Goal: Information Seeking & Learning: Learn about a topic

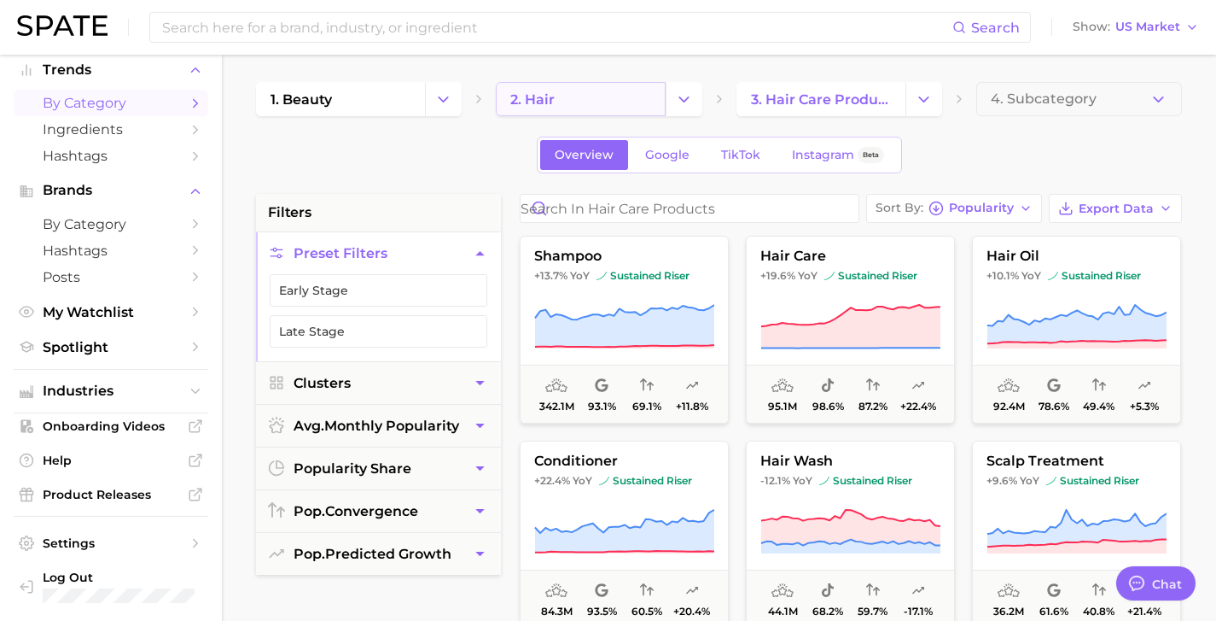
click at [598, 96] on link "2. hair" at bounding box center [580, 99] width 169 height 34
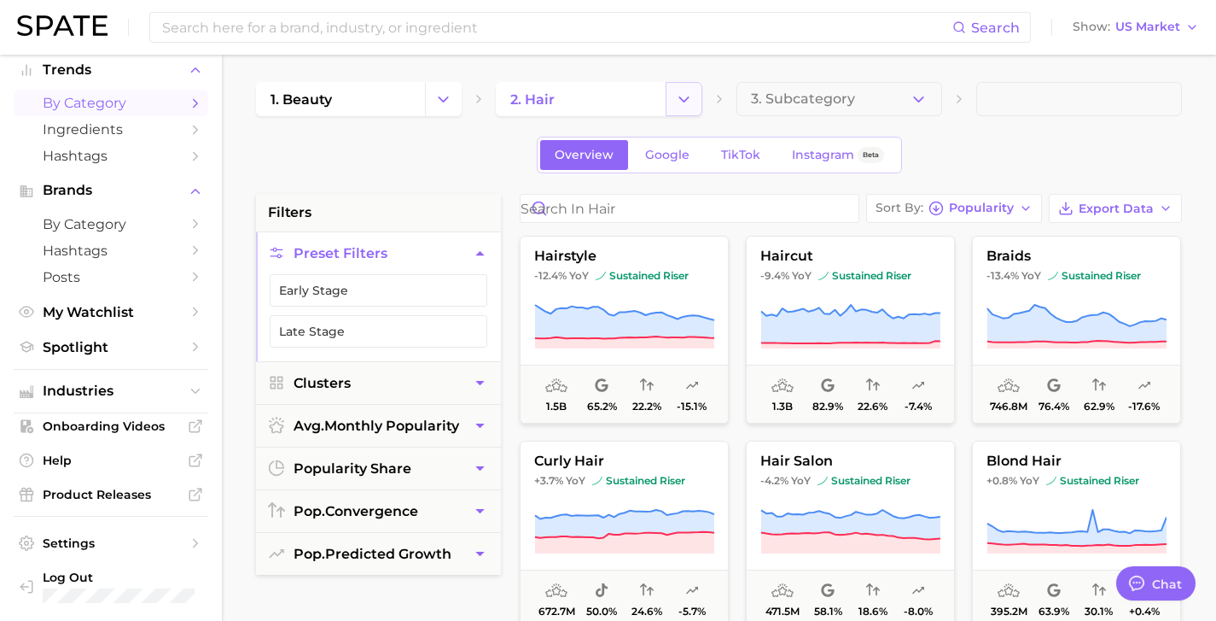
click at [687, 93] on icon "Change Category" at bounding box center [684, 99] width 18 height 18
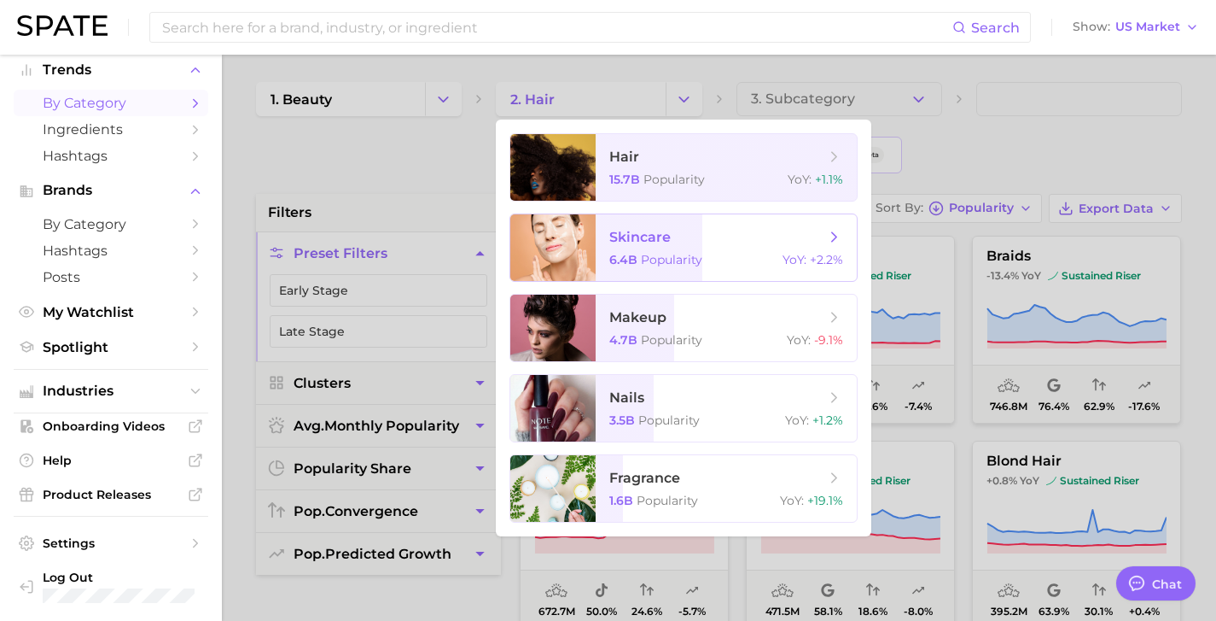
click at [669, 235] on span "skincare" at bounding box center [639, 237] width 61 height 16
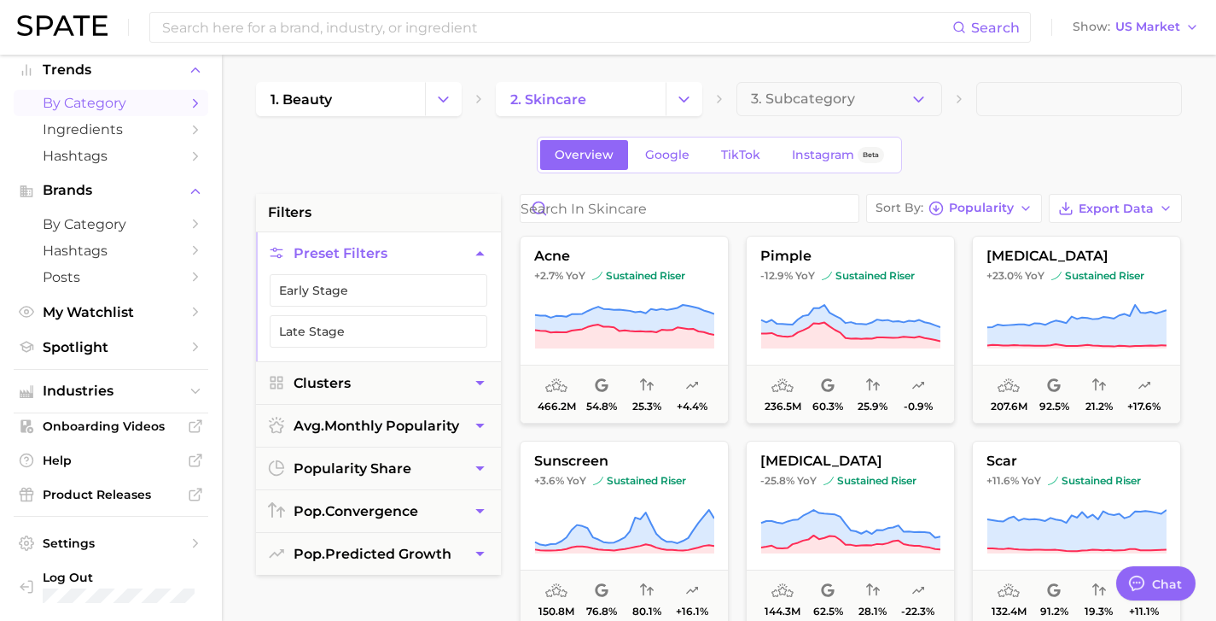
scroll to position [3, 0]
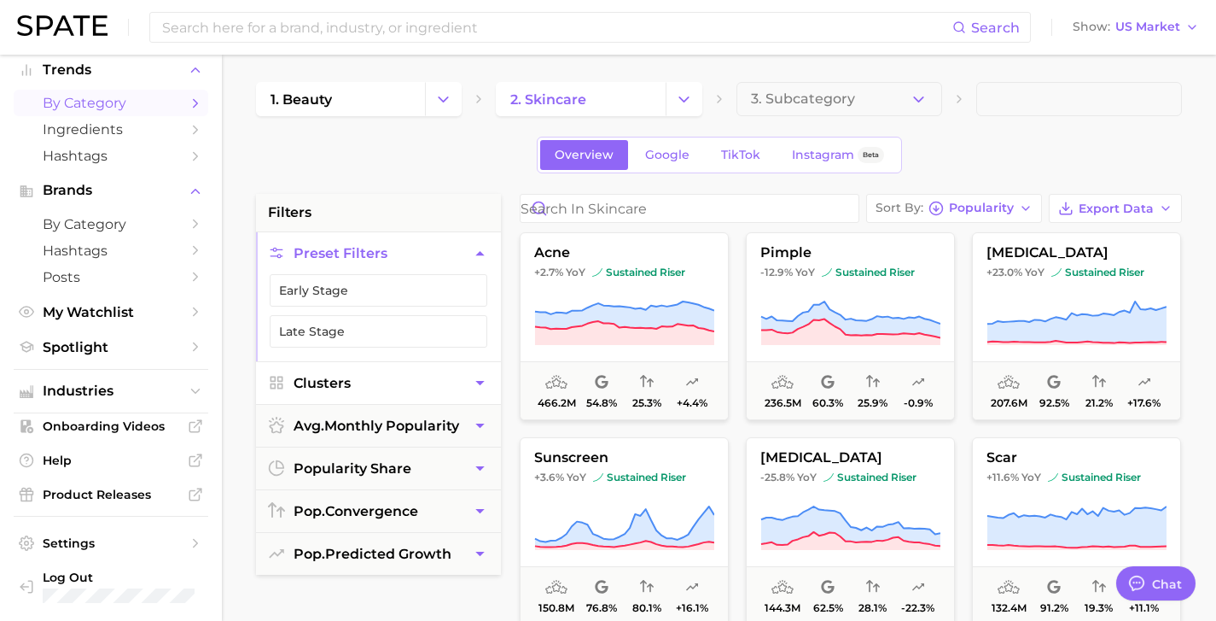
click at [368, 382] on button "Clusters" at bounding box center [378, 383] width 245 height 42
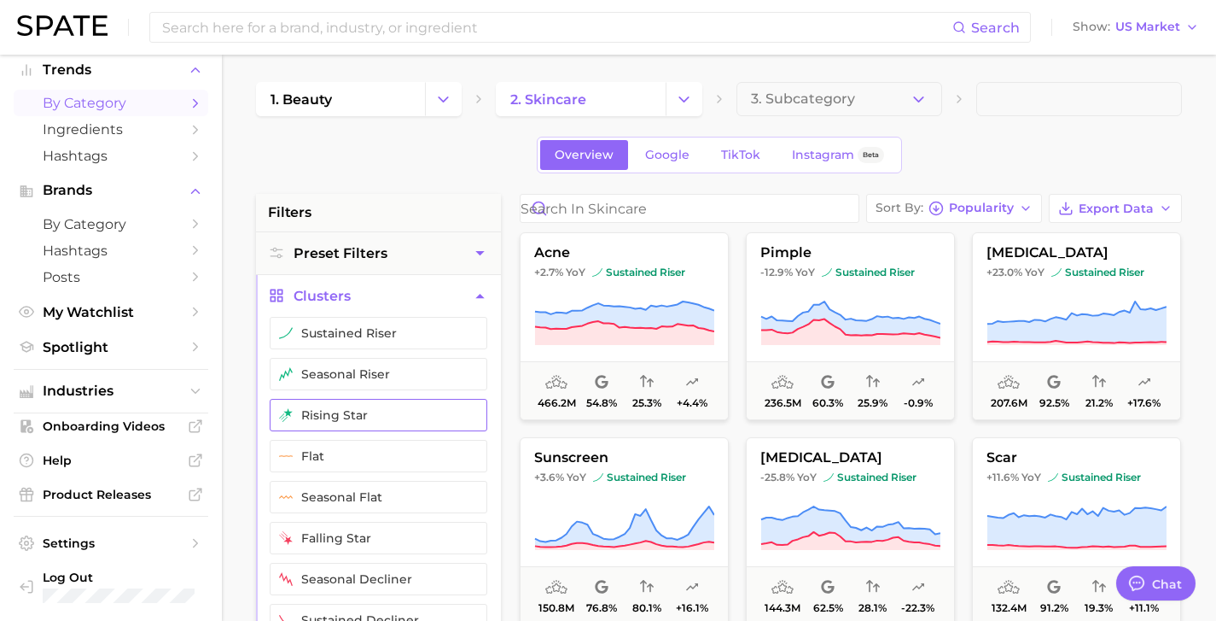
click at [370, 415] on button "rising star" at bounding box center [379, 415] width 218 height 32
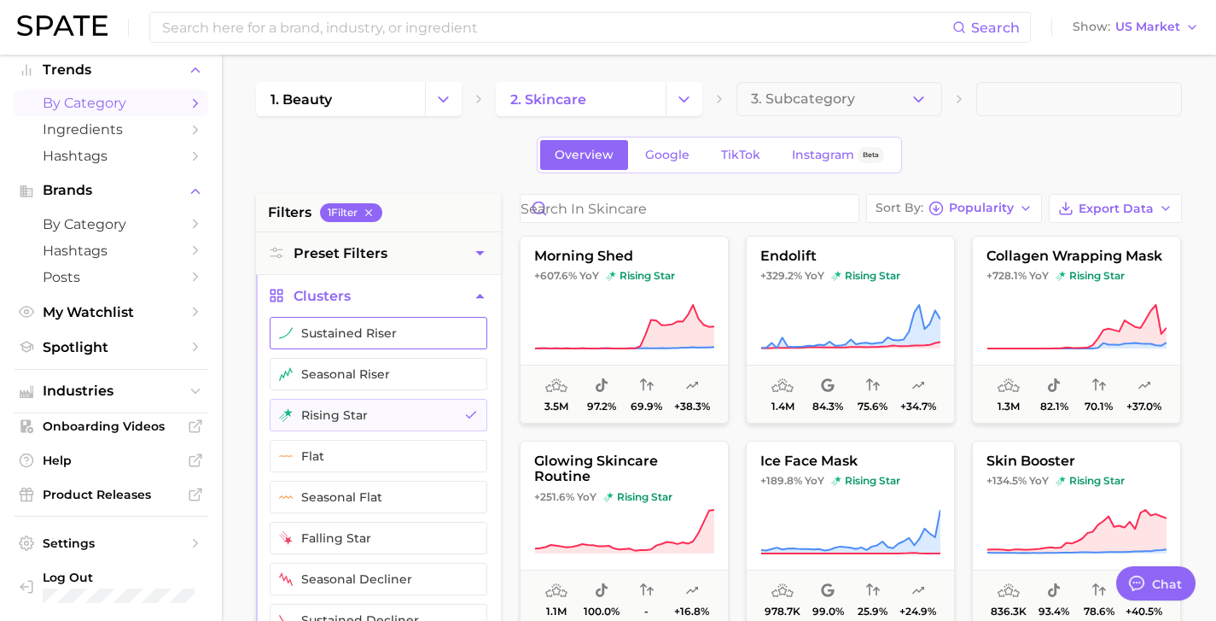
click at [407, 334] on button "sustained riser" at bounding box center [379, 333] width 218 height 32
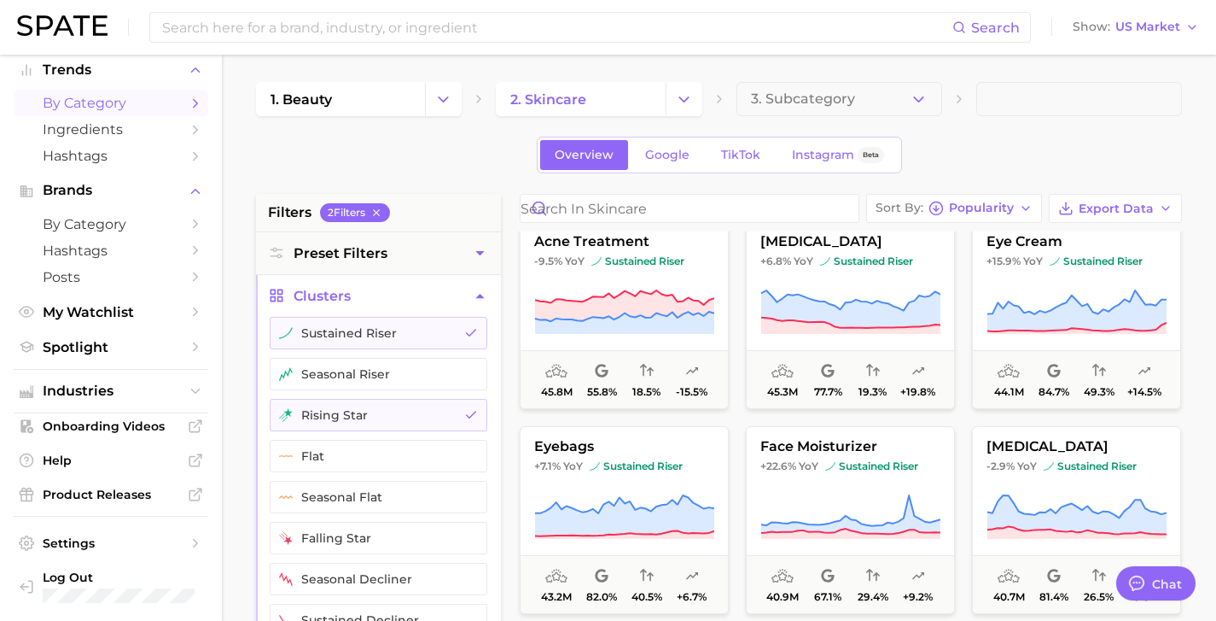
scroll to position [1452, 0]
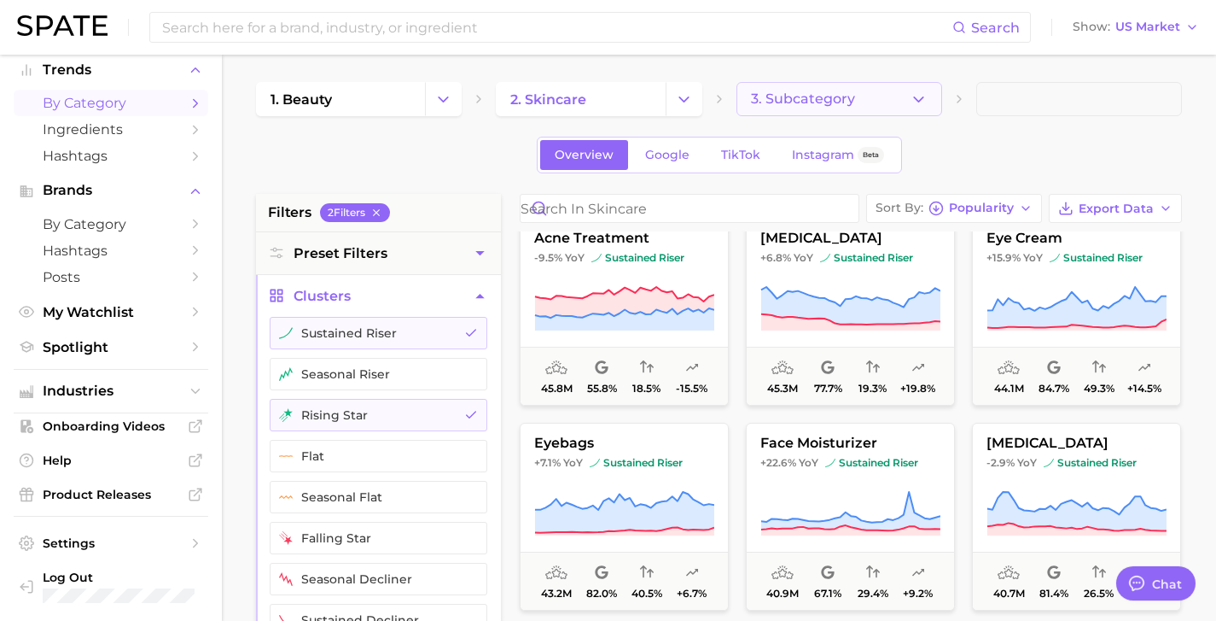
click at [918, 97] on icon "button" at bounding box center [919, 99] width 18 height 18
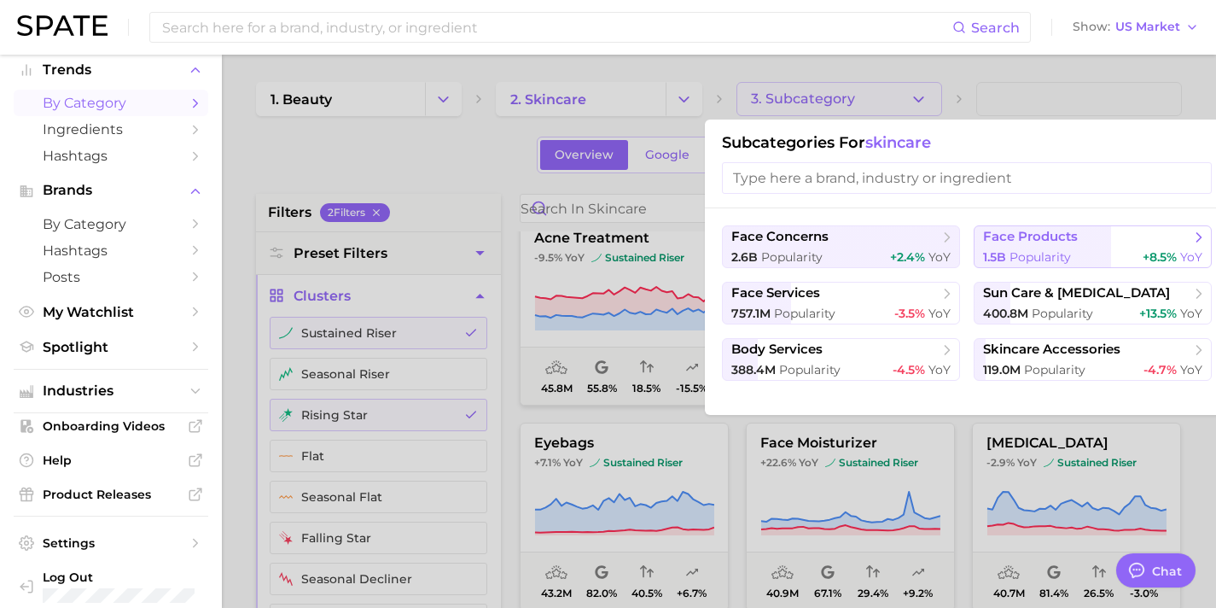
click at [1098, 248] on button "face products 1.5b Popularity +8.5% YoY" at bounding box center [1093, 246] width 238 height 43
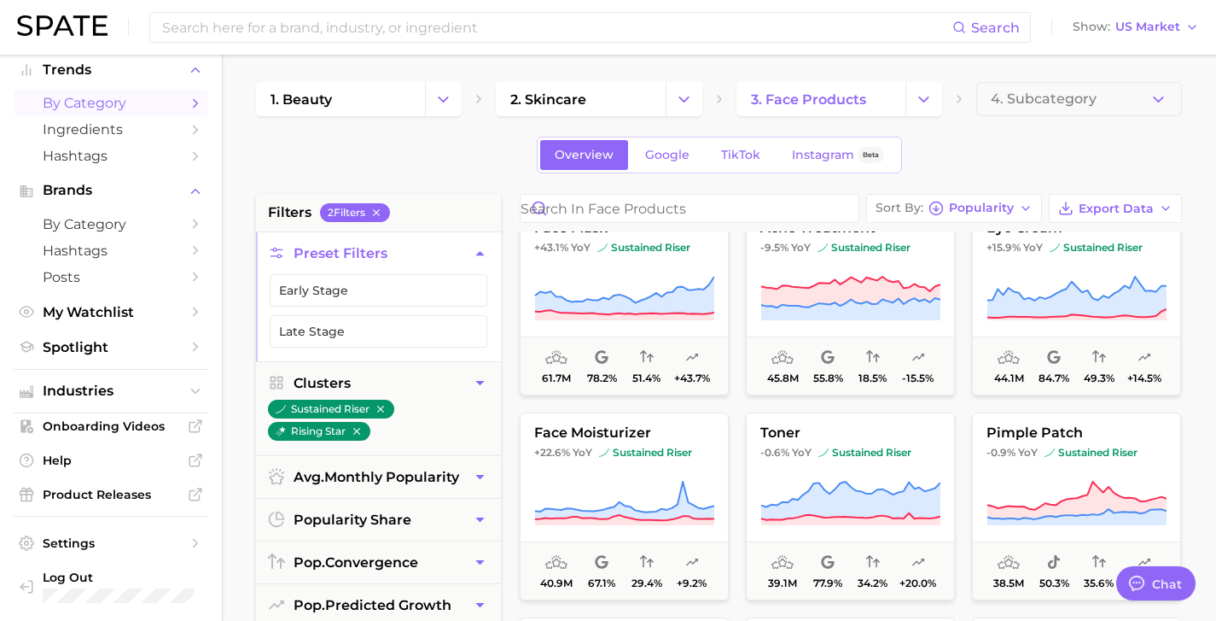
scroll to position [309, 0]
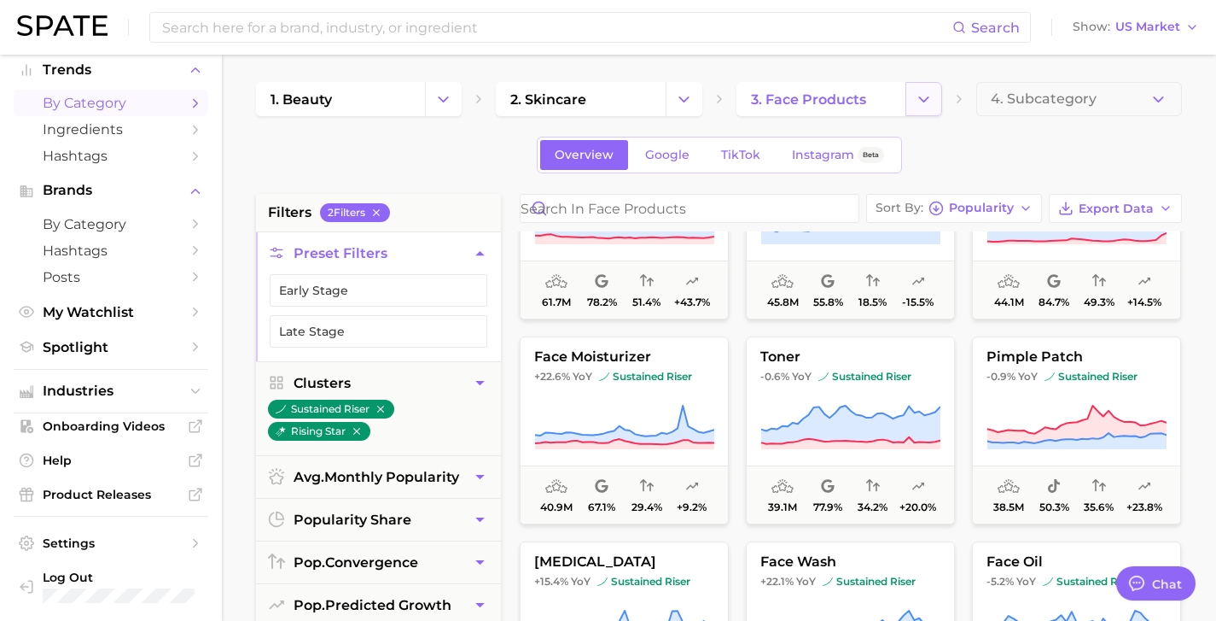
click at [924, 103] on icon "Change Category" at bounding box center [924, 99] width 18 height 18
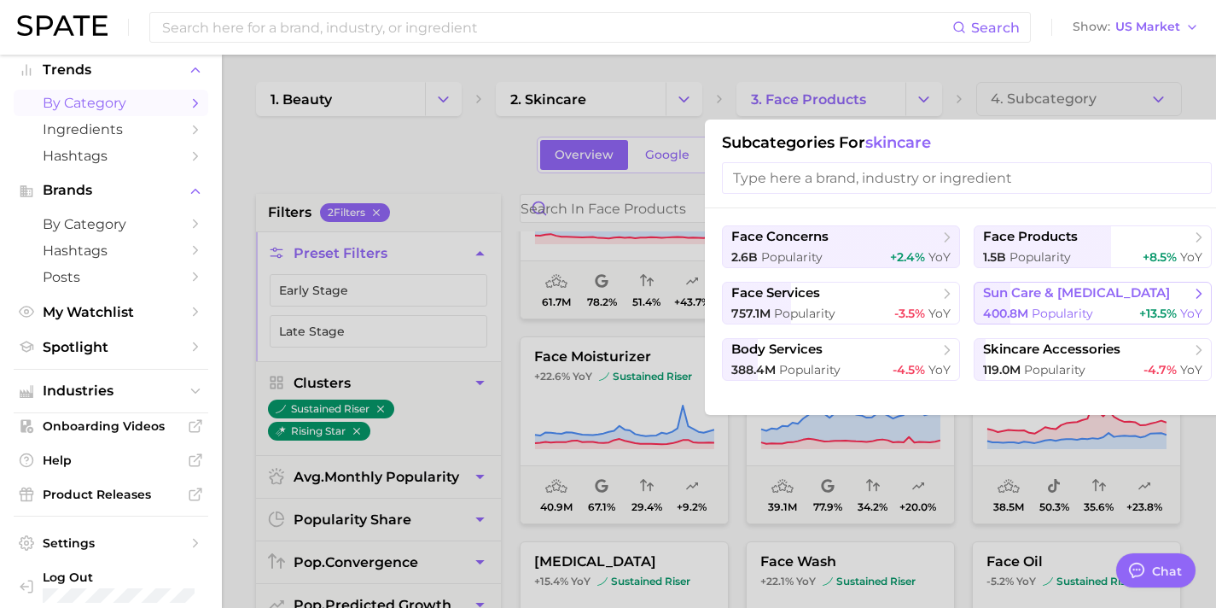
click at [1052, 292] on span "sun care & [MEDICAL_DATA]" at bounding box center [1076, 293] width 187 height 16
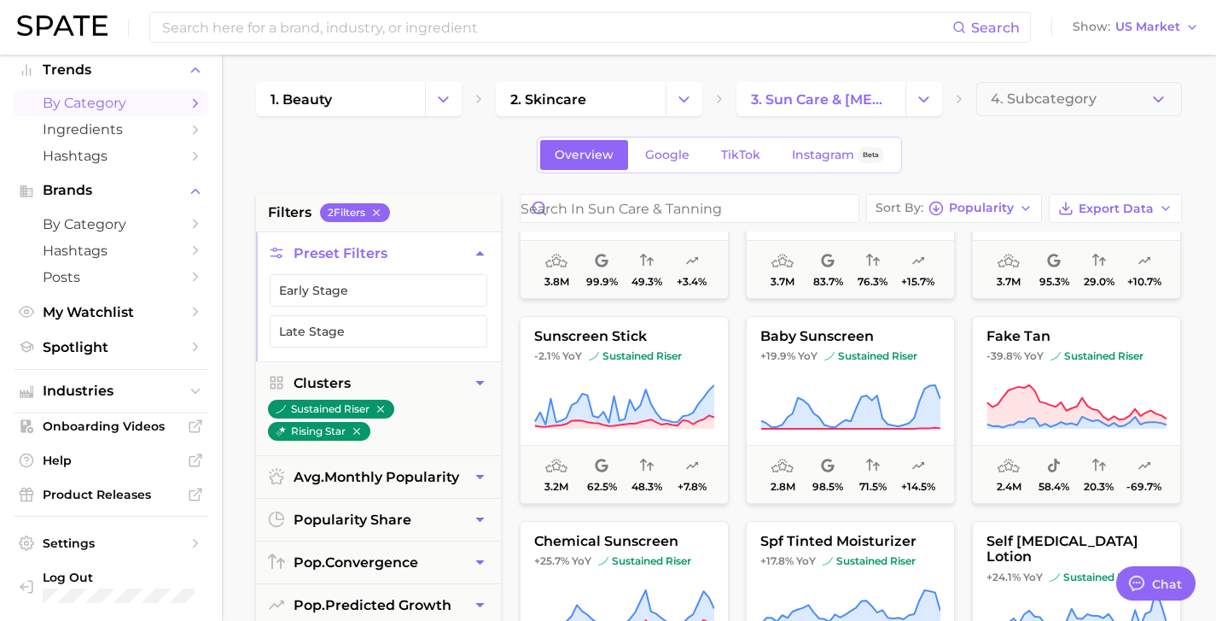
scroll to position [1152, 0]
